Goal: Information Seeking & Learning: Compare options

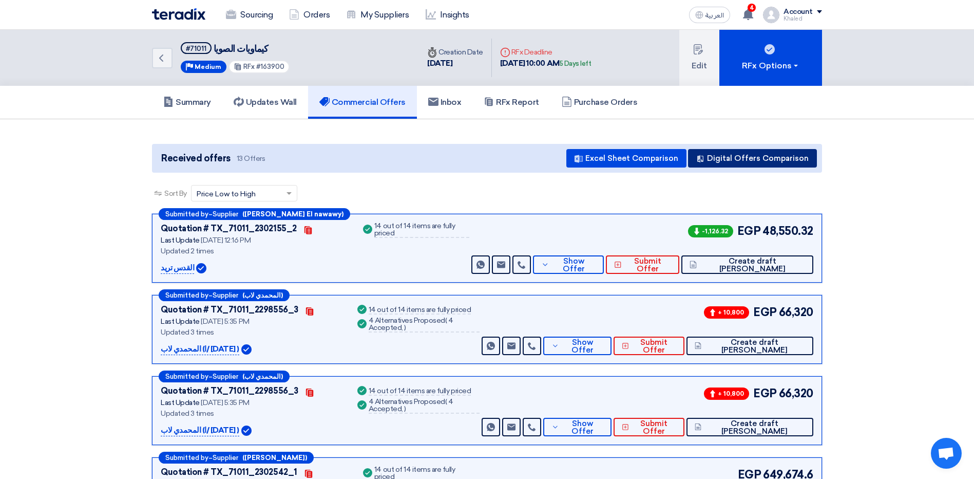
click at [729, 154] on button "Digital Offers Comparison" at bounding box center [752, 158] width 129 height 18
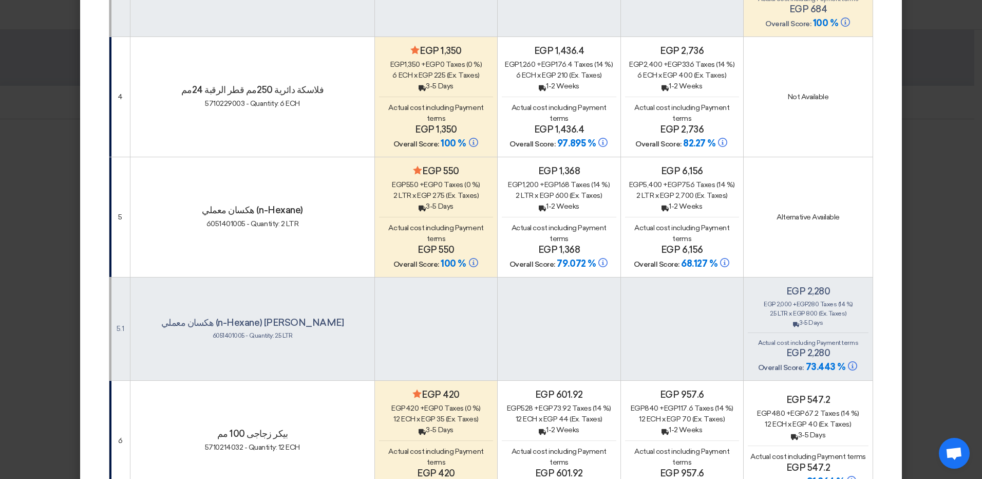
scroll to position [822, 0]
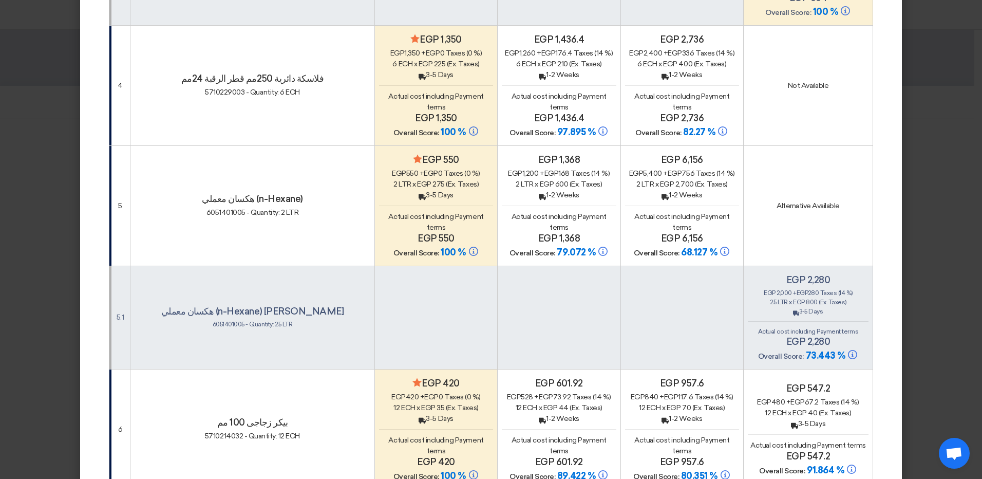
drag, startPoint x: 425, startPoint y: 160, endPoint x: 439, endPoint y: 167, distance: 14.9
click at [439, 167] on div "Minimize/Maximize Category egp 550 egp 550 + egp 0 Taxes (0 %) 2 LTR x egp 275 …" at bounding box center [436, 206] width 114 height 105
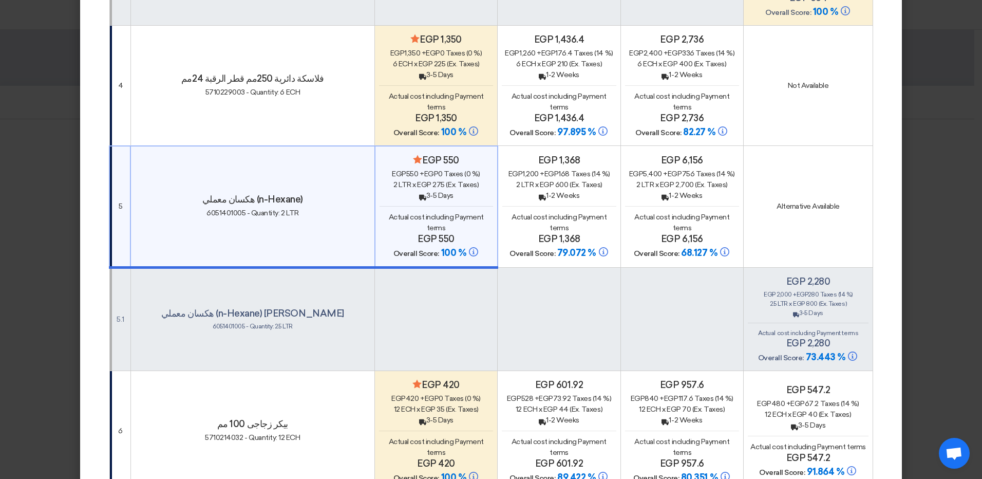
click at [418, 274] on td at bounding box center [436, 318] width 123 height 103
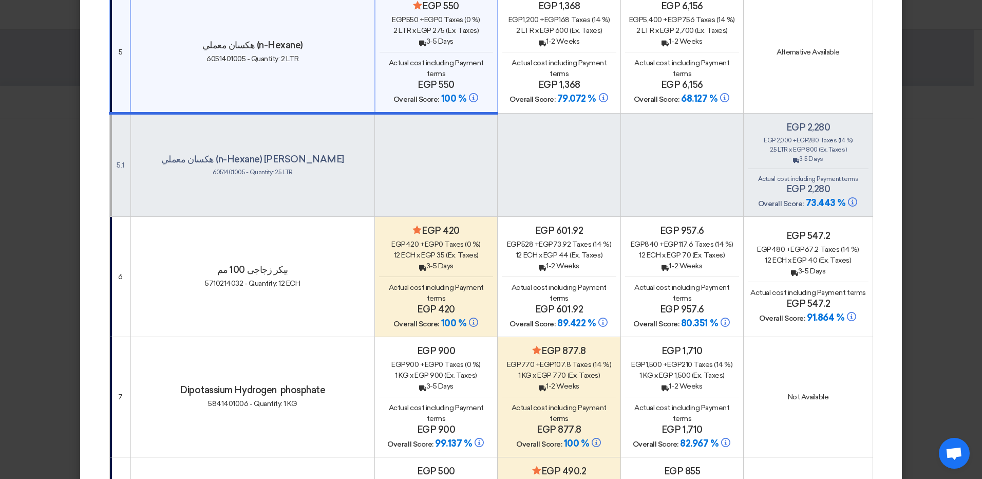
scroll to position [1078, 0]
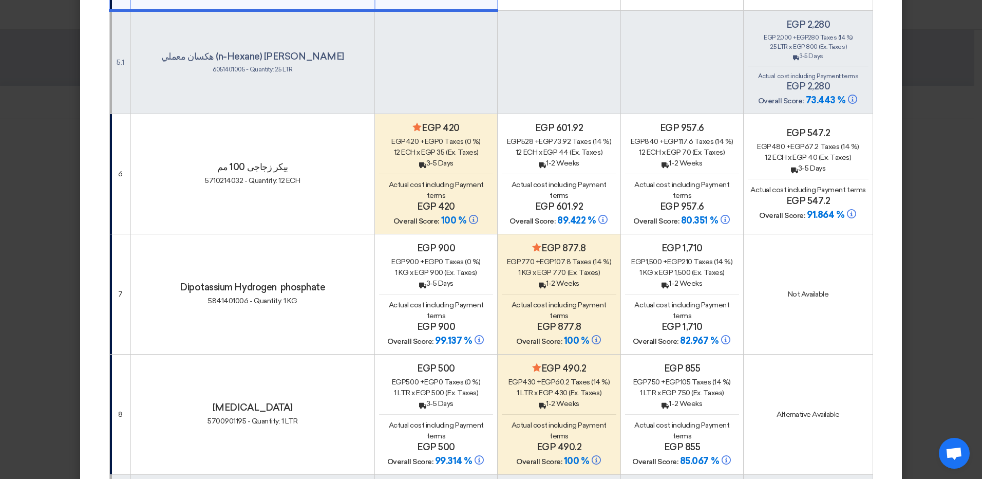
drag, startPoint x: 548, startPoint y: 251, endPoint x: 559, endPoint y: 254, distance: 11.2
click at [559, 267] on div "1 KG x egp 770 (Ex. Taxes)" at bounding box center [559, 272] width 114 height 11
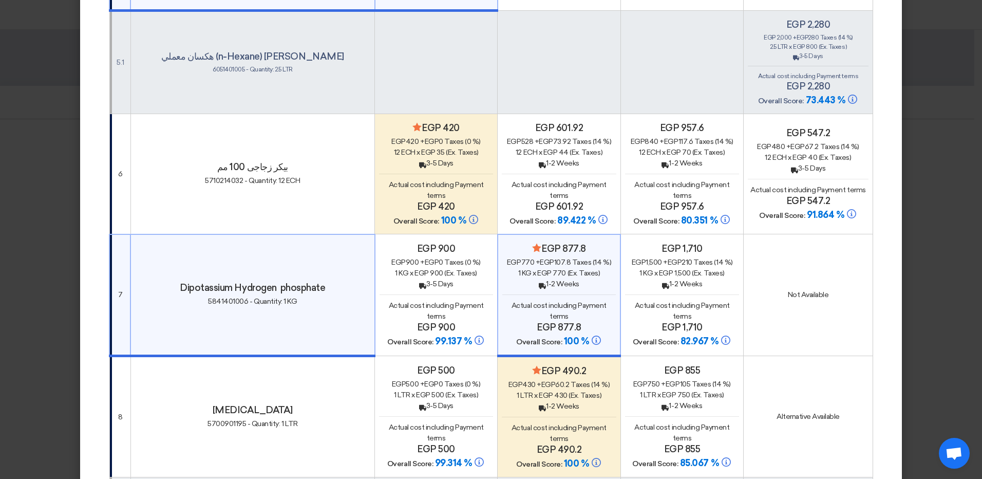
drag, startPoint x: 534, startPoint y: 248, endPoint x: 260, endPoint y: 441, distance: 334.5
click at [559, 300] on div "Actual cost including Payment terms egp 877.8" at bounding box center [558, 316] width 113 height 33
click at [668, 301] on span "Actual cost including Payment terms" at bounding box center [682, 311] width 95 height 20
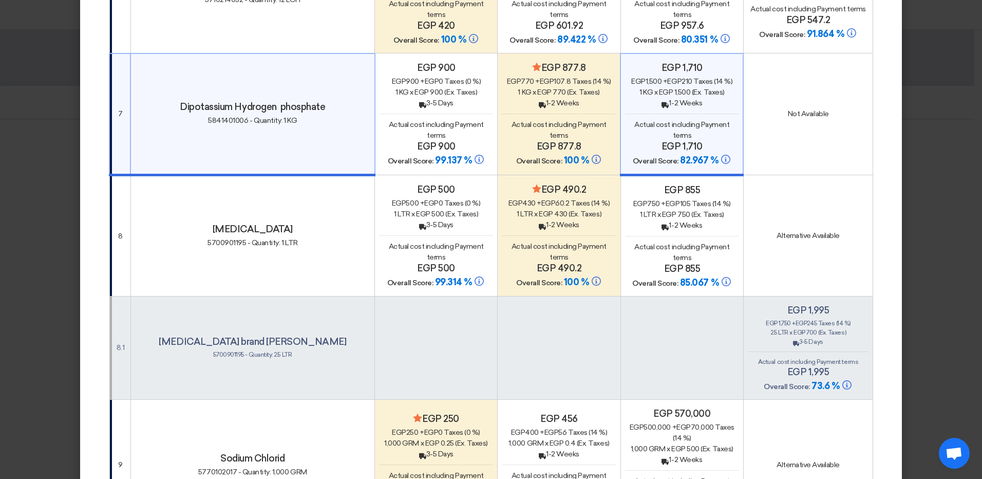
scroll to position [1284, 0]
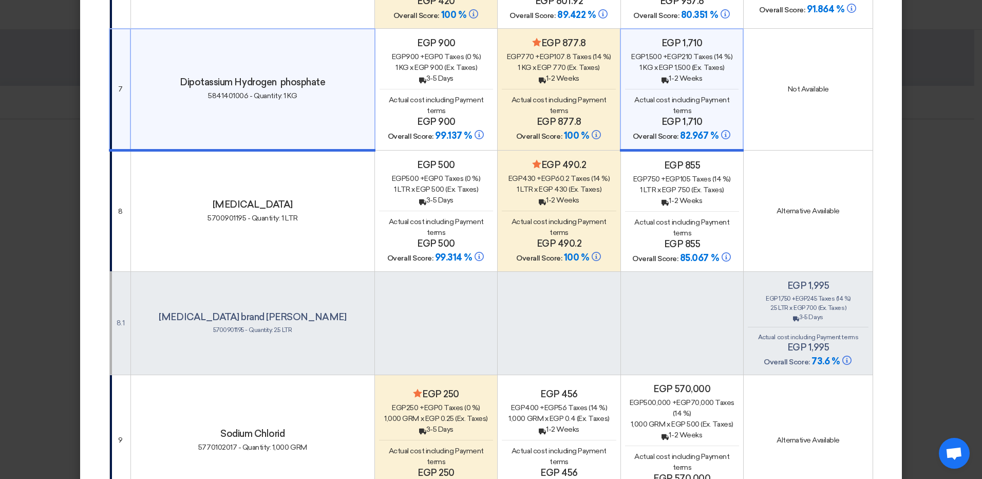
click at [401, 195] on div "Back 3-5 Days" at bounding box center [436, 200] width 114 height 11
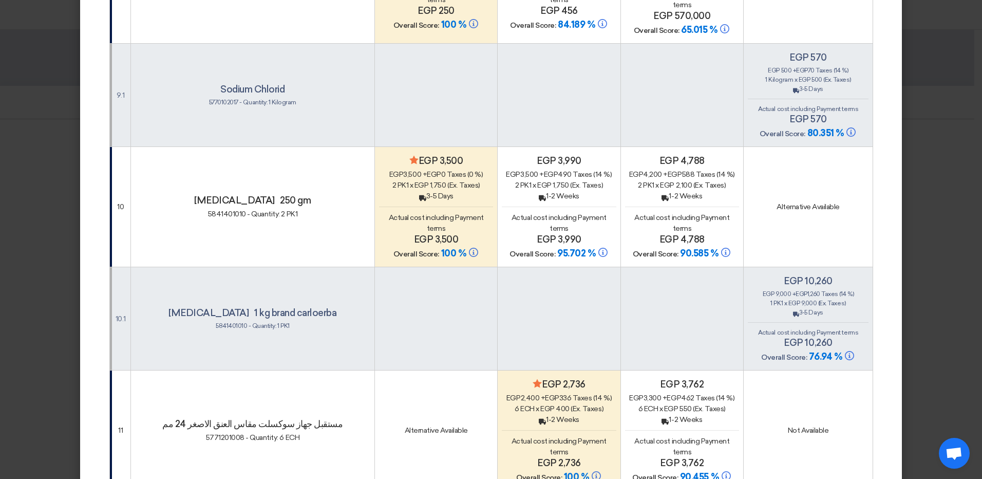
scroll to position [1951, 0]
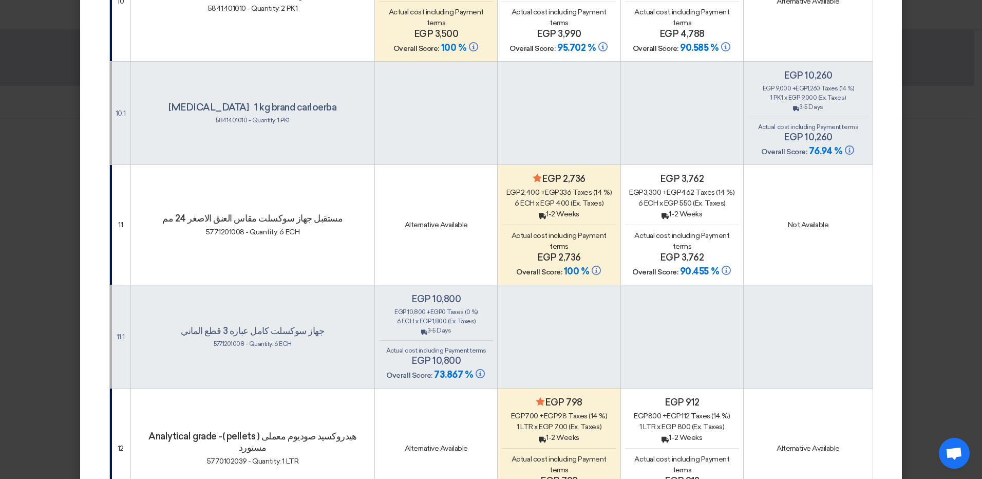
drag, startPoint x: 549, startPoint y: 177, endPoint x: 548, endPoint y: 227, distance: 49.8
click at [560, 199] on span "egp 400" at bounding box center [554, 203] width 29 height 9
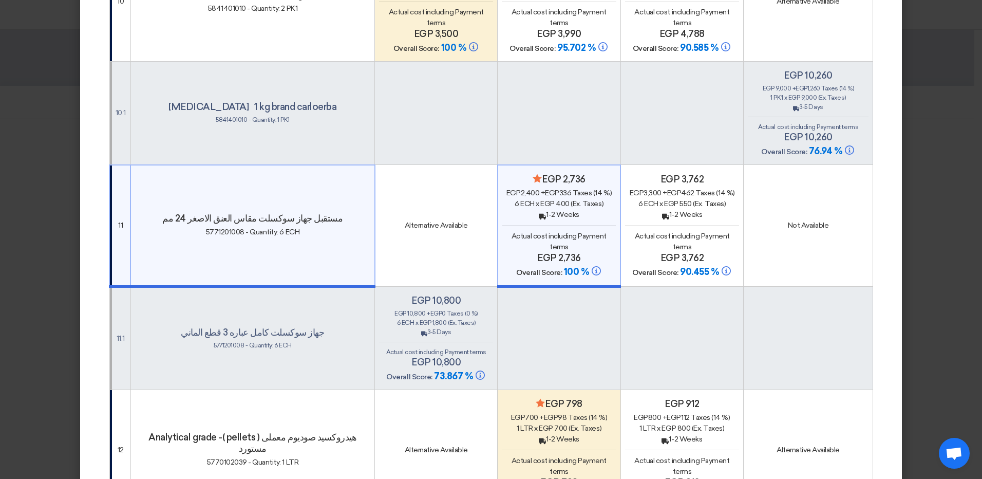
click at [773, 224] on td "Not Available" at bounding box center [807, 226] width 129 height 122
click at [803, 291] on td at bounding box center [807, 337] width 129 height 103
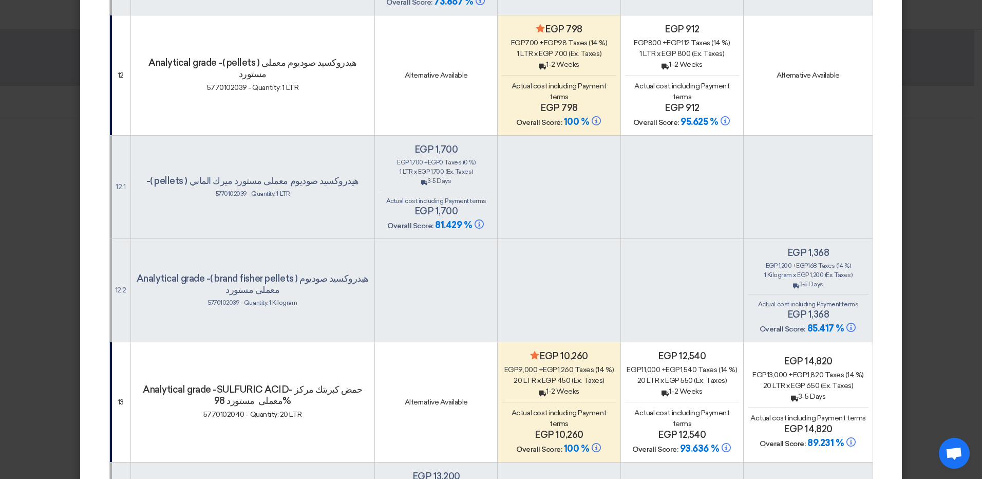
scroll to position [2311, 0]
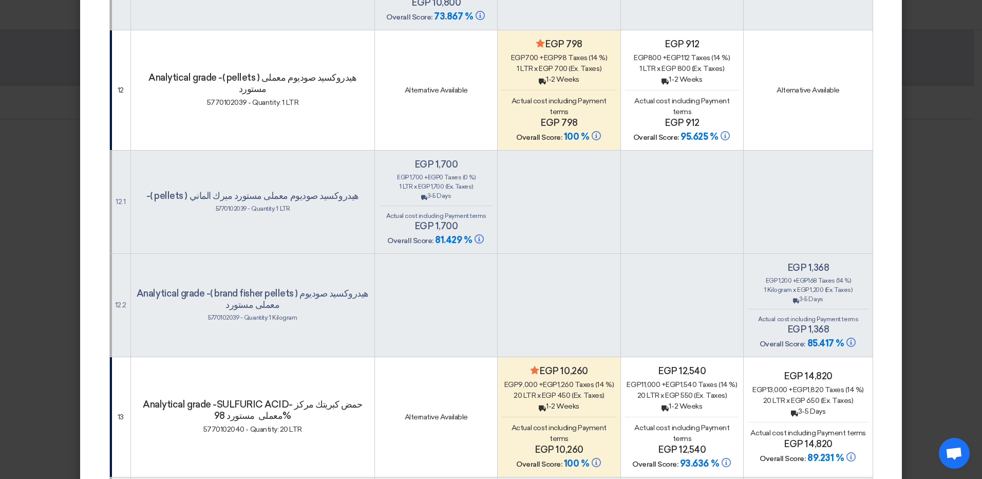
drag, startPoint x: 859, startPoint y: 325, endPoint x: 695, endPoint y: 249, distance: 180.8
click at [723, 253] on tr "12.2 Analytical grade -( brand [PERSON_NAME] pellets ) هيدروكسيد صوديوم معملى م…" at bounding box center [491, 304] width 764 height 103
drag, startPoint x: 695, startPoint y: 249, endPoint x: 803, endPoint y: 167, distance: 134.5
click at [695, 253] on td at bounding box center [681, 304] width 123 height 103
click at [681, 215] on td at bounding box center [681, 201] width 123 height 103
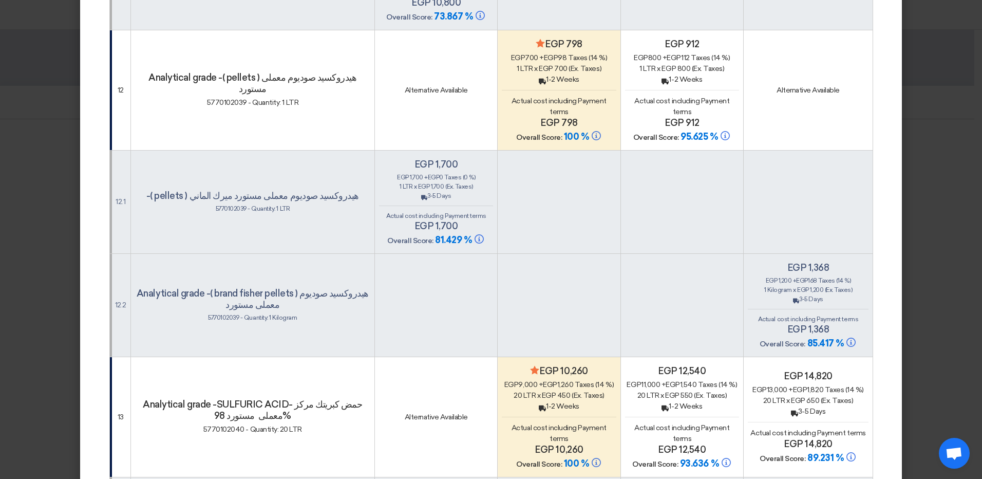
click at [803, 167] on td at bounding box center [807, 201] width 129 height 103
click at [453, 77] on td "Alternative Available" at bounding box center [436, 90] width 123 height 120
click at [542, 97] on span "Actual cost including Payment terms" at bounding box center [558, 107] width 95 height 20
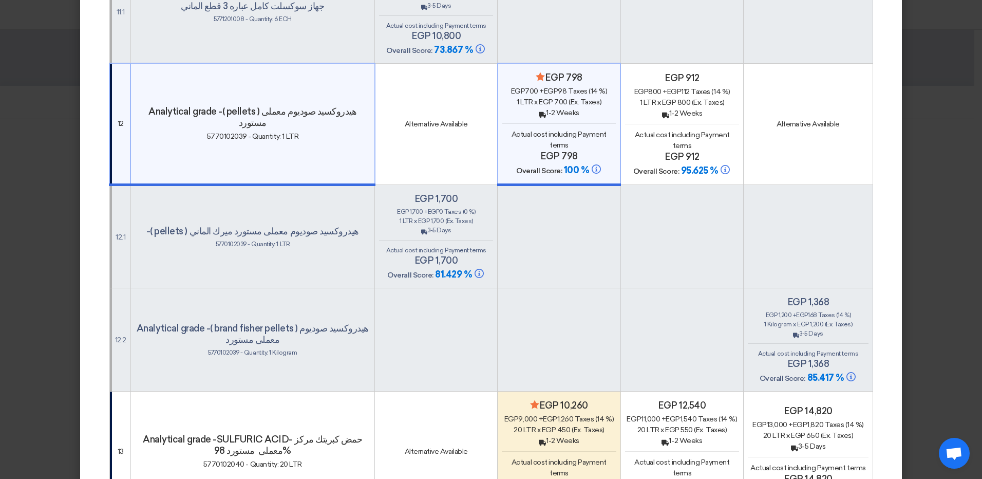
scroll to position [2259, 0]
